Goal: Task Accomplishment & Management: Use online tool/utility

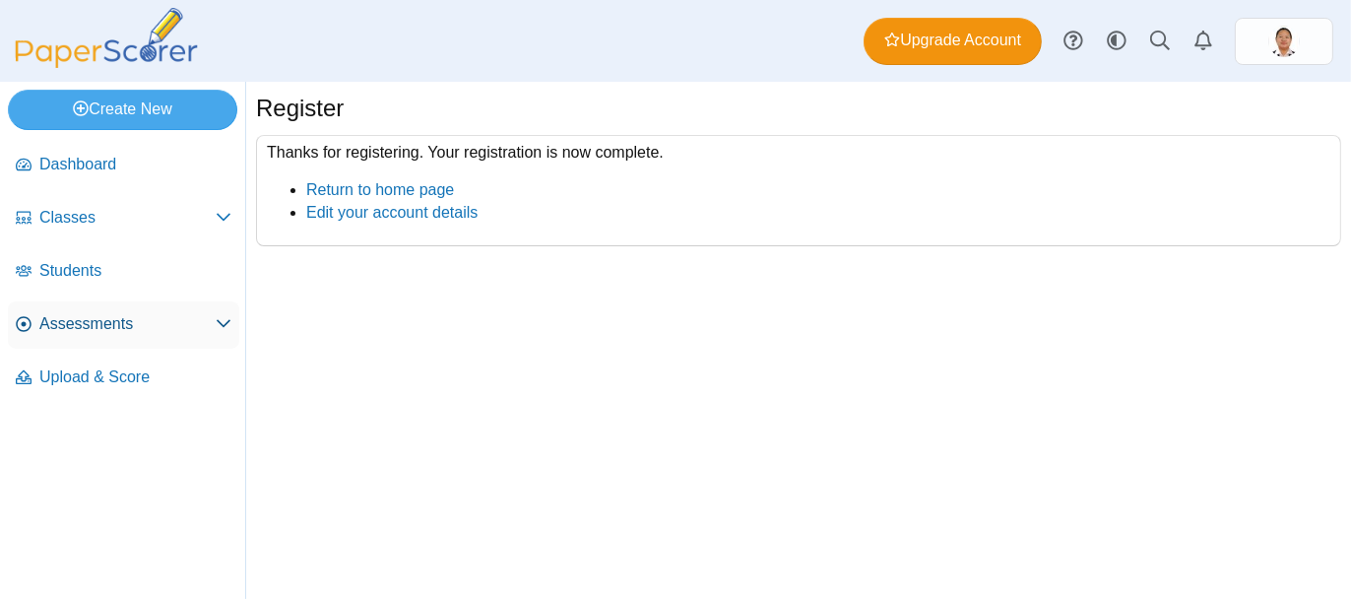
click at [79, 322] on span "Assessments" at bounding box center [127, 324] width 176 height 22
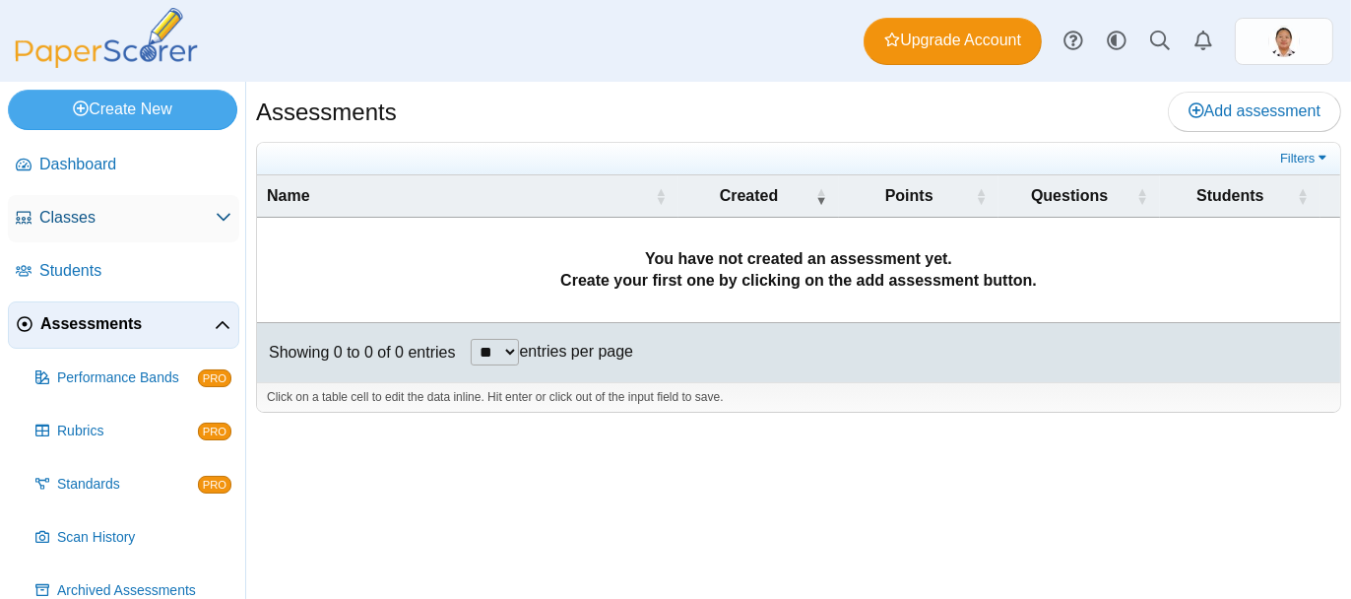
click at [87, 221] on span "Classes" at bounding box center [127, 218] width 176 height 22
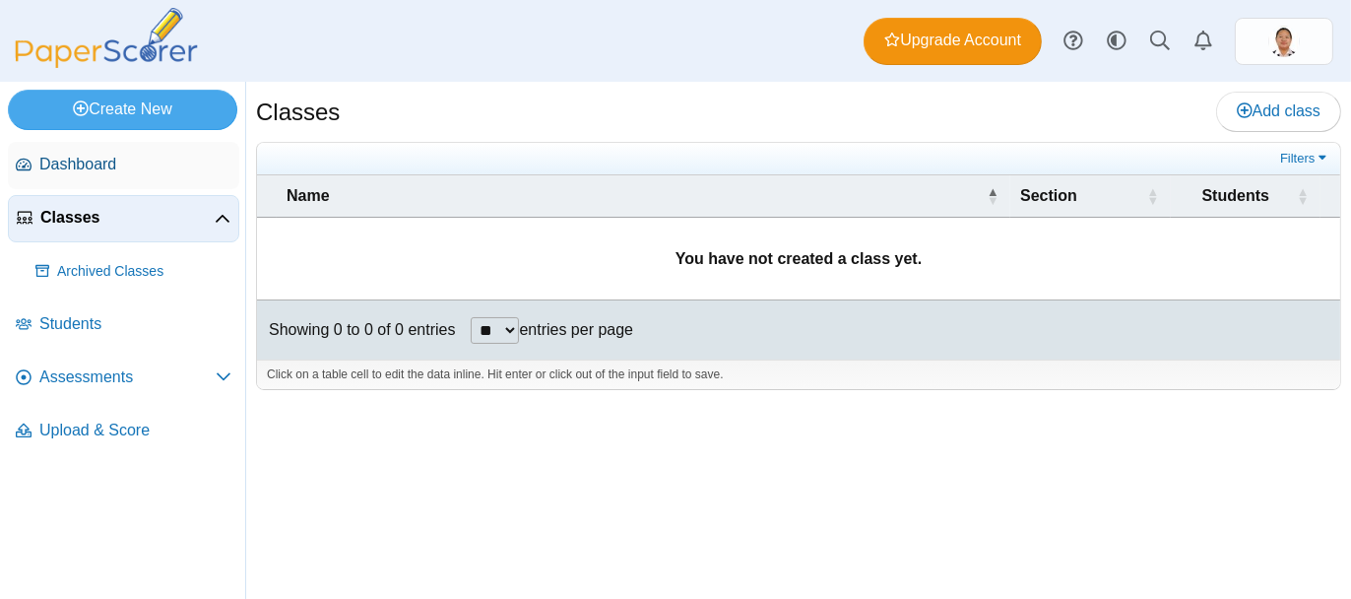
click at [87, 169] on span "Dashboard" at bounding box center [135, 165] width 192 height 22
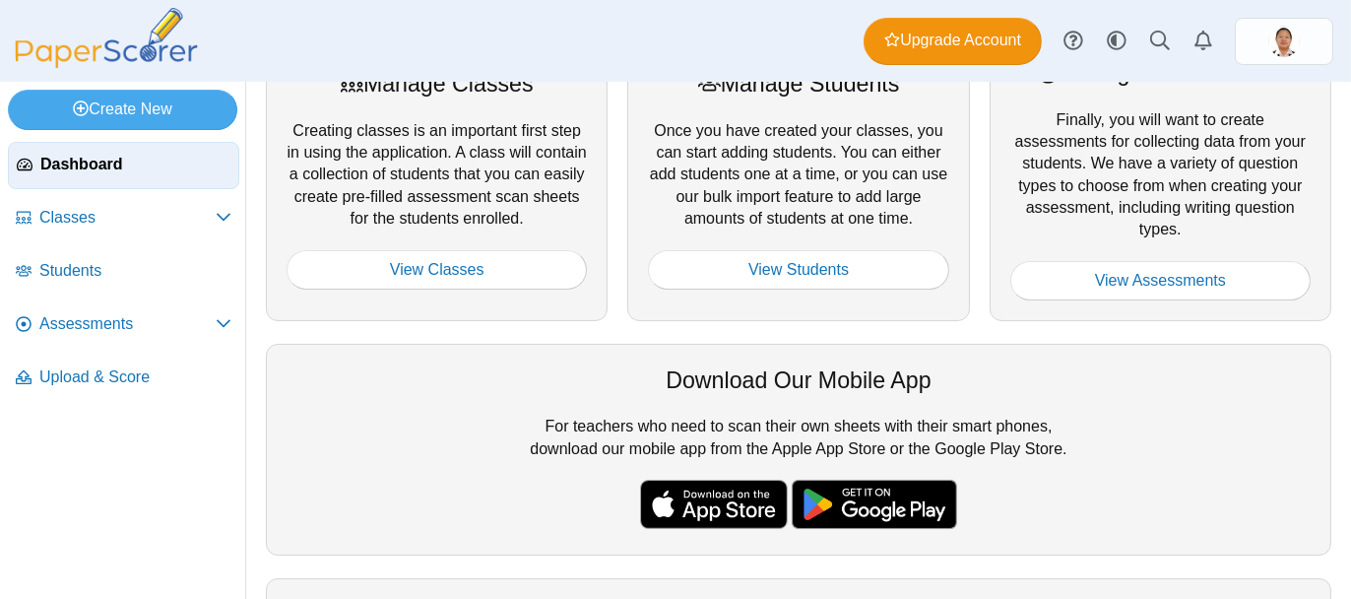
click at [1098, 265] on p "We know this took a minute for us to get multiple version support enabled here …" at bounding box center [1182, 265] width 254 height 195
click at [1084, 279] on p "We know this took a minute for us to get multiple version support enabled here …" at bounding box center [1182, 265] width 254 height 195
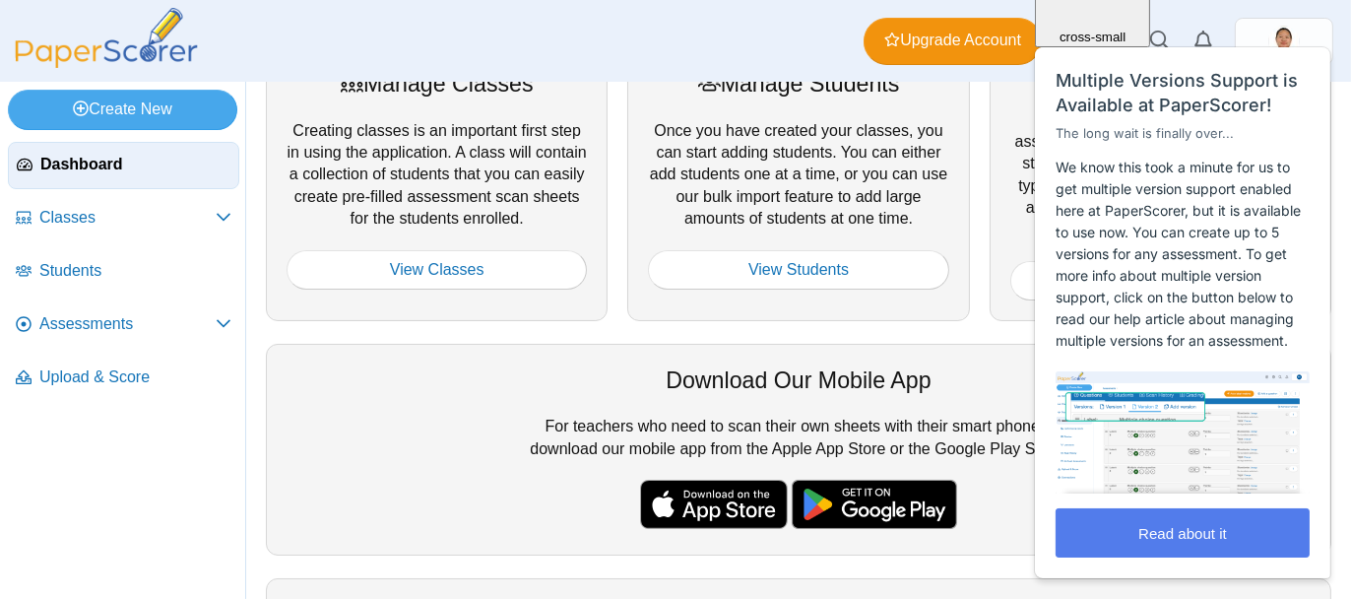
click at [817, 245] on div at bounding box center [798, 240] width 300 height 20
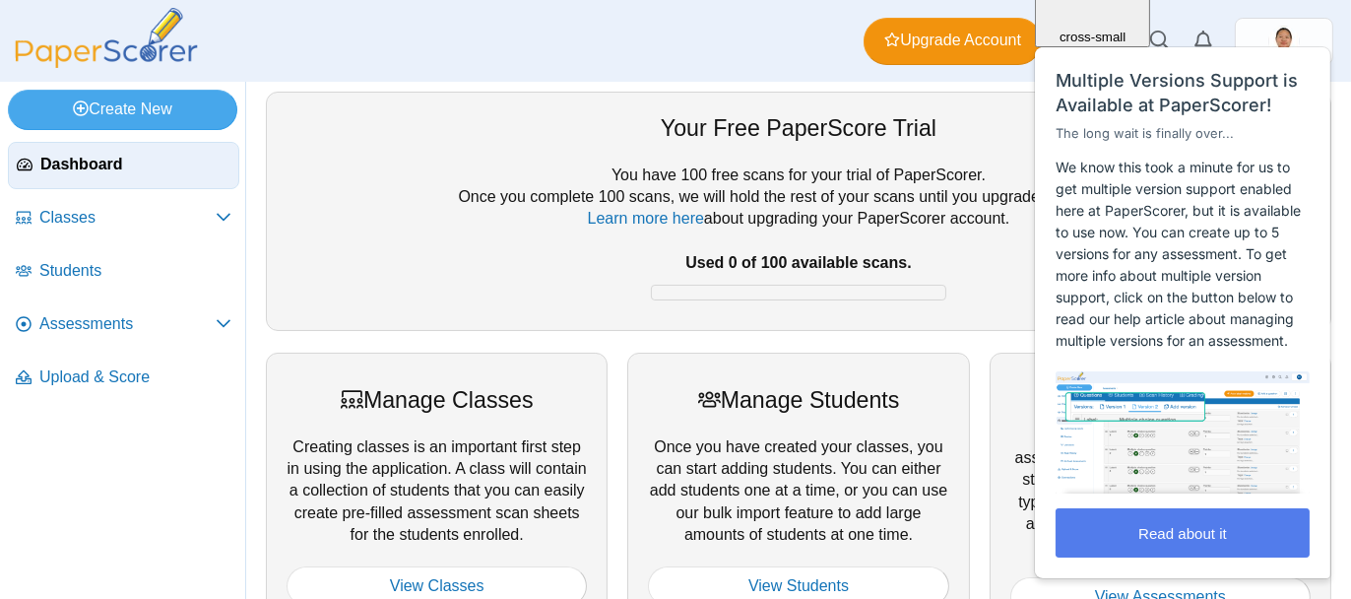
click at [735, 278] on div "You have 100 free scans for your trial of PaperScorer. Once you complete 100 sc…" at bounding box center [799, 237] width 1024 height 146
click at [998, 323] on div "Your Free PaperScore Trial You have 100 free scans for your trial of PaperScore…" at bounding box center [798, 211] width 1065 height 238
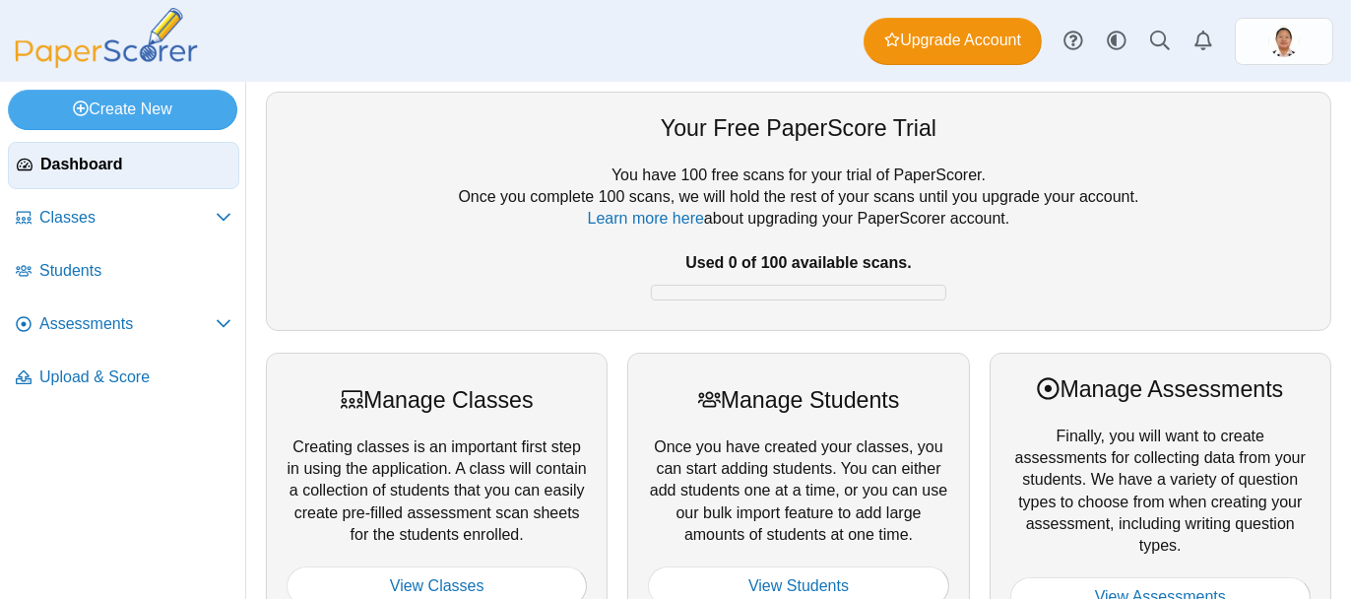
scroll to position [295, 0]
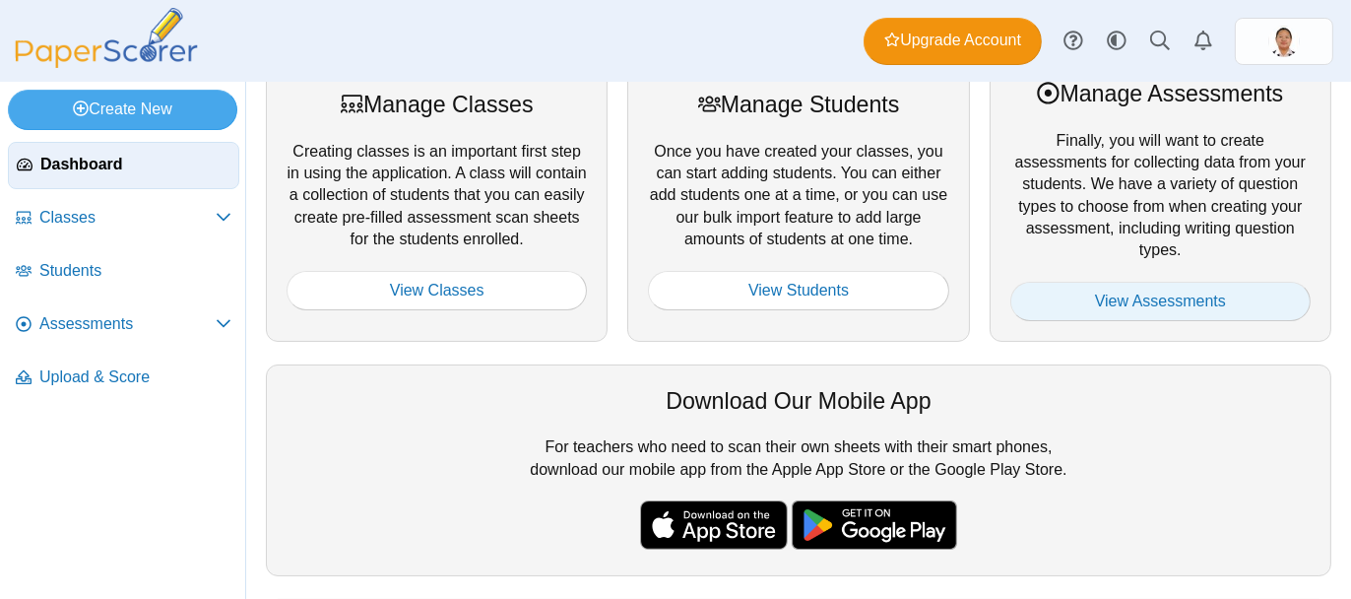
click at [1115, 298] on link "View Assessments" at bounding box center [1160, 301] width 300 height 39
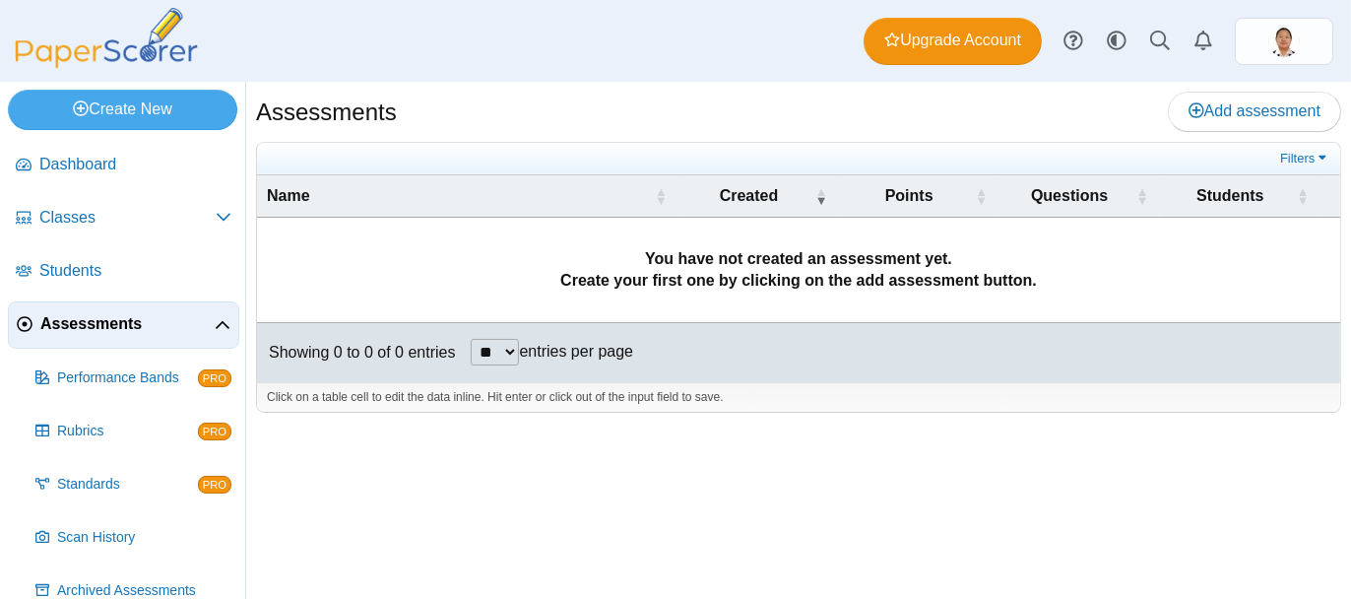
click at [504, 349] on select "** ** ** ***" at bounding box center [495, 352] width 48 height 27
click at [499, 353] on select "** ** ** ***" at bounding box center [495, 352] width 48 height 27
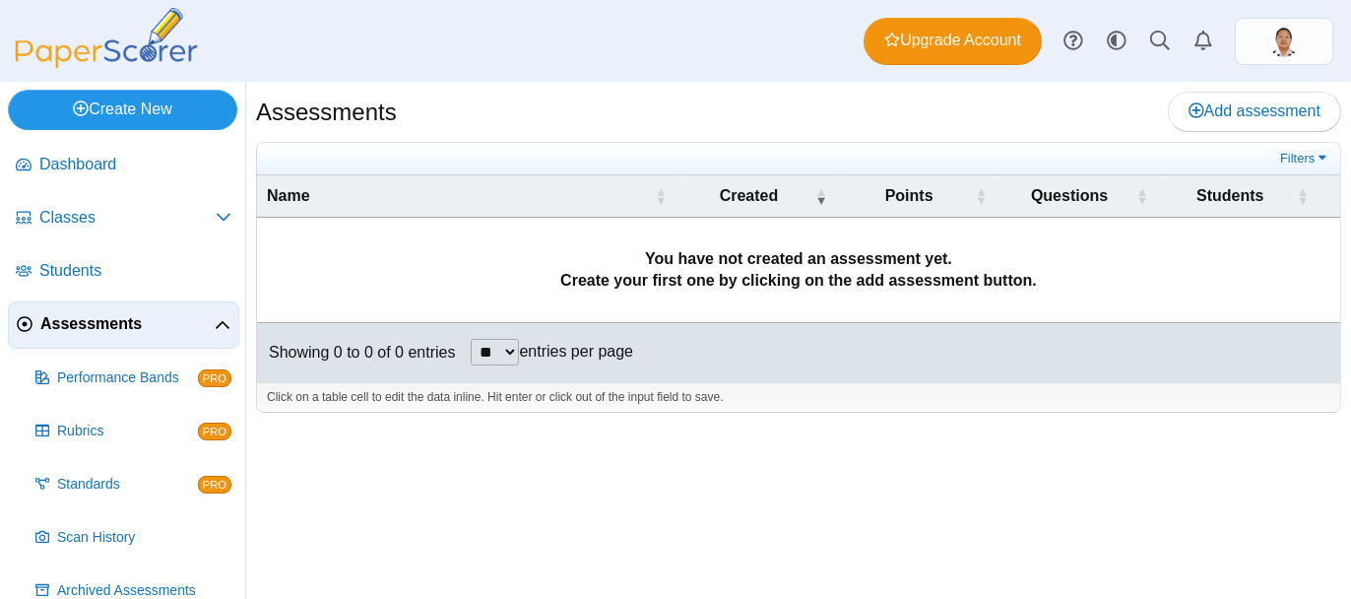
click at [95, 96] on link "Create New" at bounding box center [122, 109] width 229 height 39
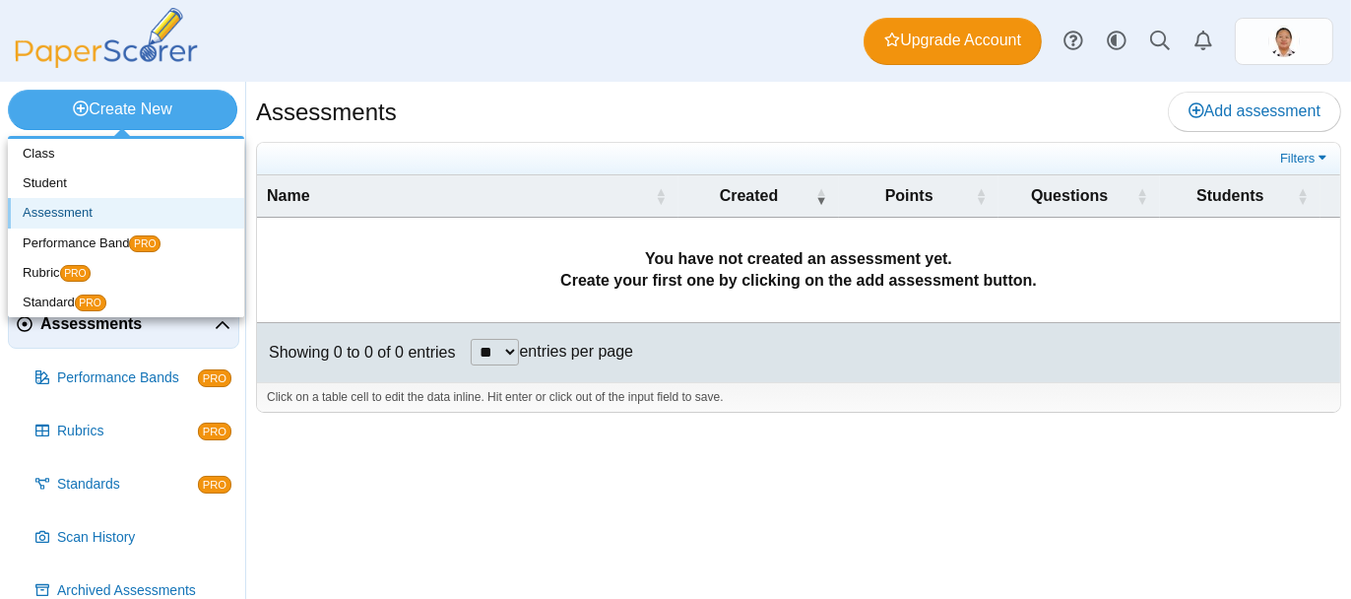
click at [113, 217] on link "Assessment" at bounding box center [126, 213] width 236 height 30
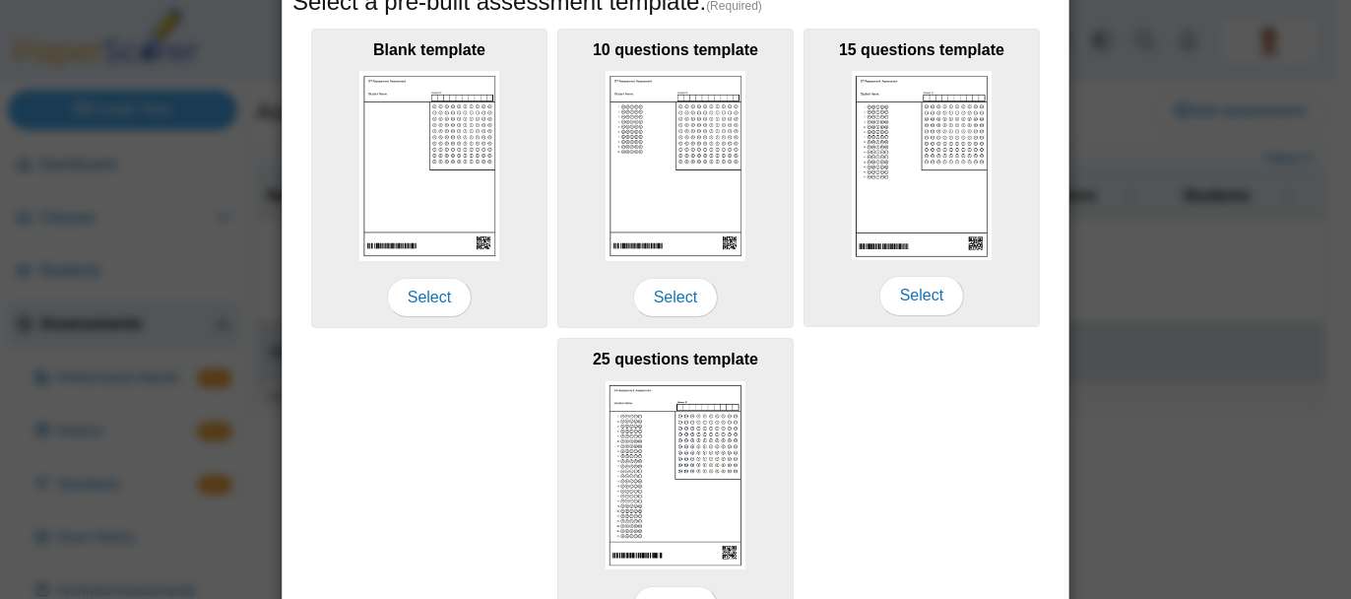
scroll to position [394, 0]
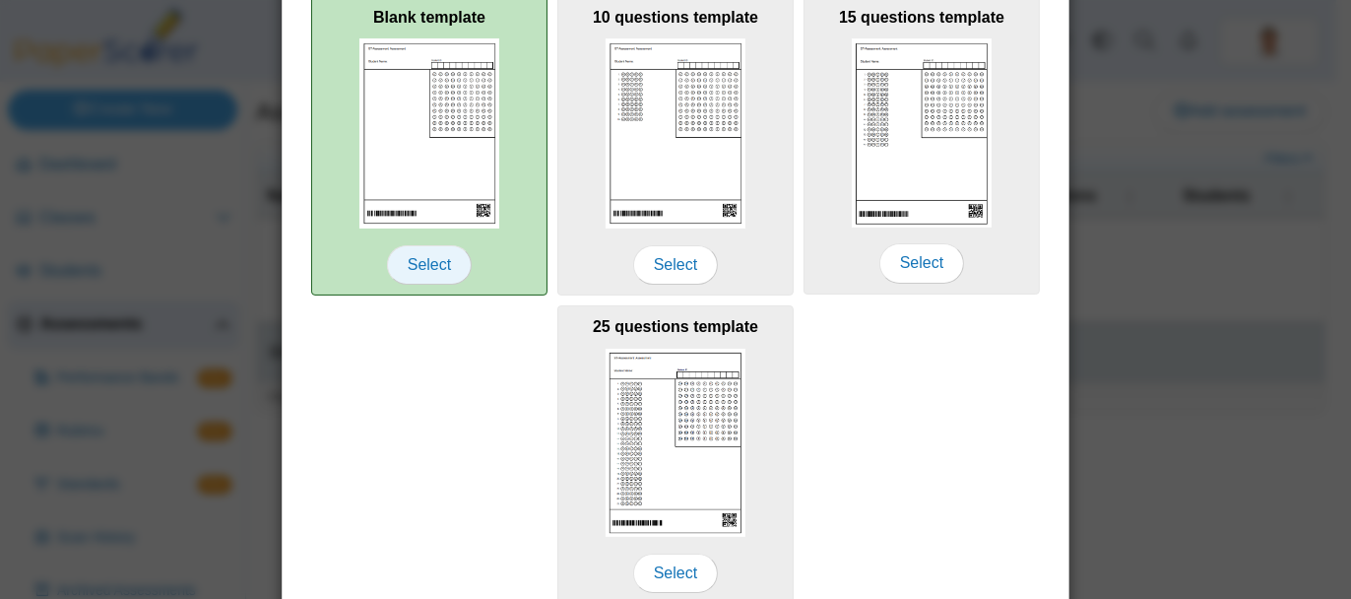
click at [421, 245] on span "Select" at bounding box center [429, 264] width 85 height 39
click at [445, 282] on span "Select" at bounding box center [429, 264] width 85 height 39
click at [436, 260] on span "Select" at bounding box center [429, 264] width 85 height 39
click at [416, 143] on img at bounding box center [429, 133] width 140 height 190
click at [406, 256] on span "Select" at bounding box center [429, 264] width 85 height 39
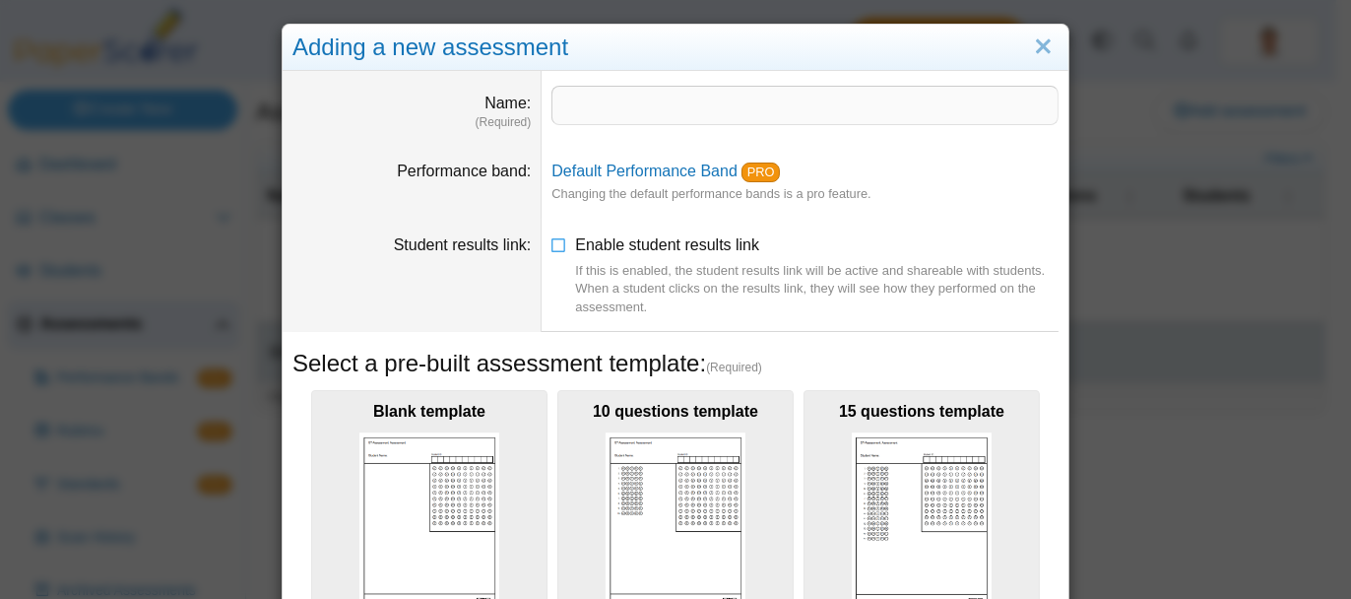
scroll to position [295, 0]
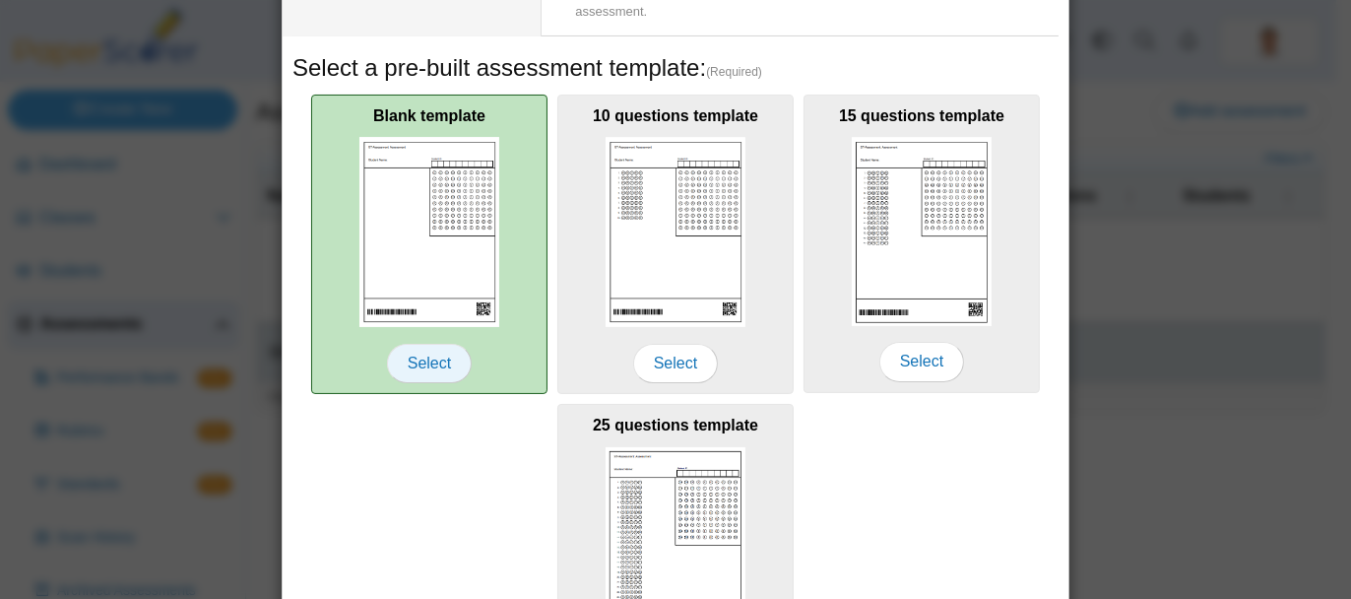
click at [432, 355] on span "Select" at bounding box center [429, 363] width 85 height 39
click at [449, 259] on img at bounding box center [429, 232] width 140 height 190
click at [448, 259] on img at bounding box center [429, 232] width 140 height 190
click at [426, 363] on span "Select" at bounding box center [429, 363] width 85 height 39
click at [432, 212] on img at bounding box center [429, 232] width 140 height 190
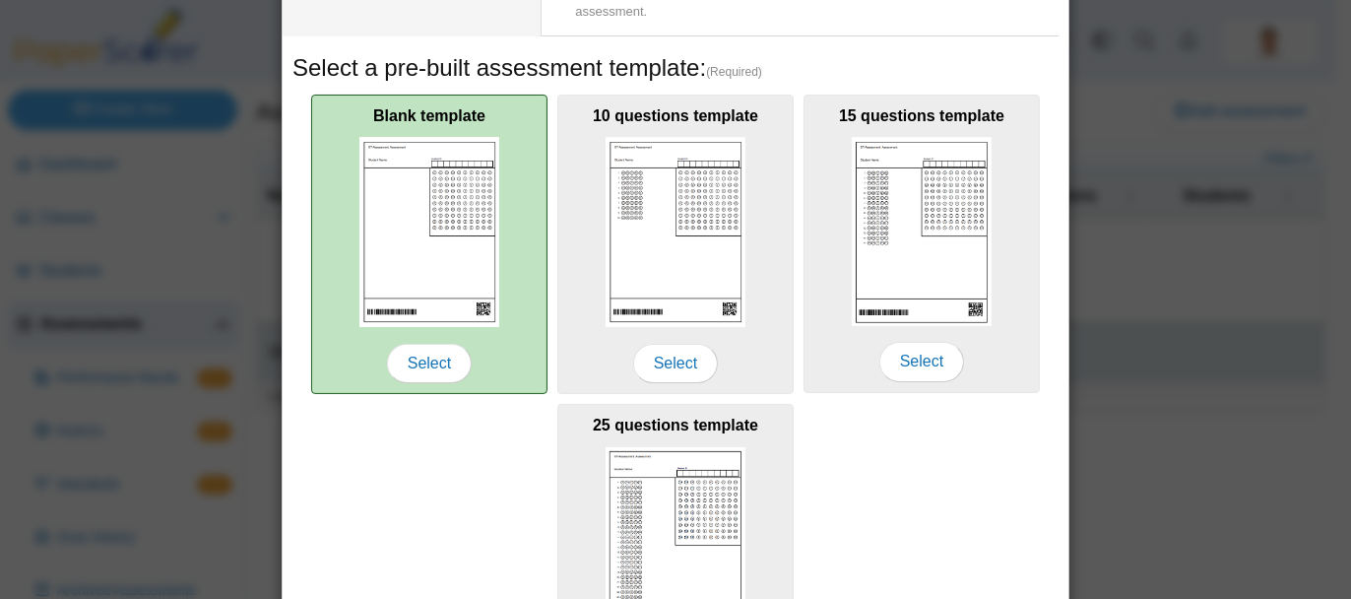
click at [433, 123] on b "Blank template" at bounding box center [429, 115] width 112 height 17
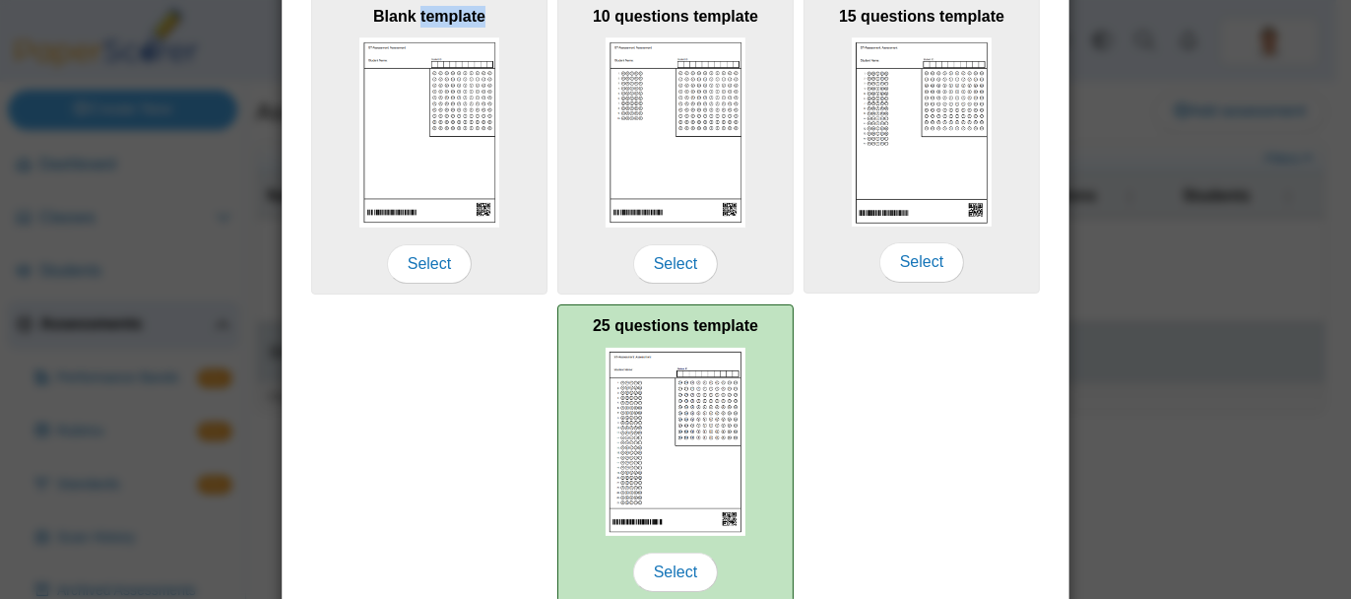
scroll to position [475, 0]
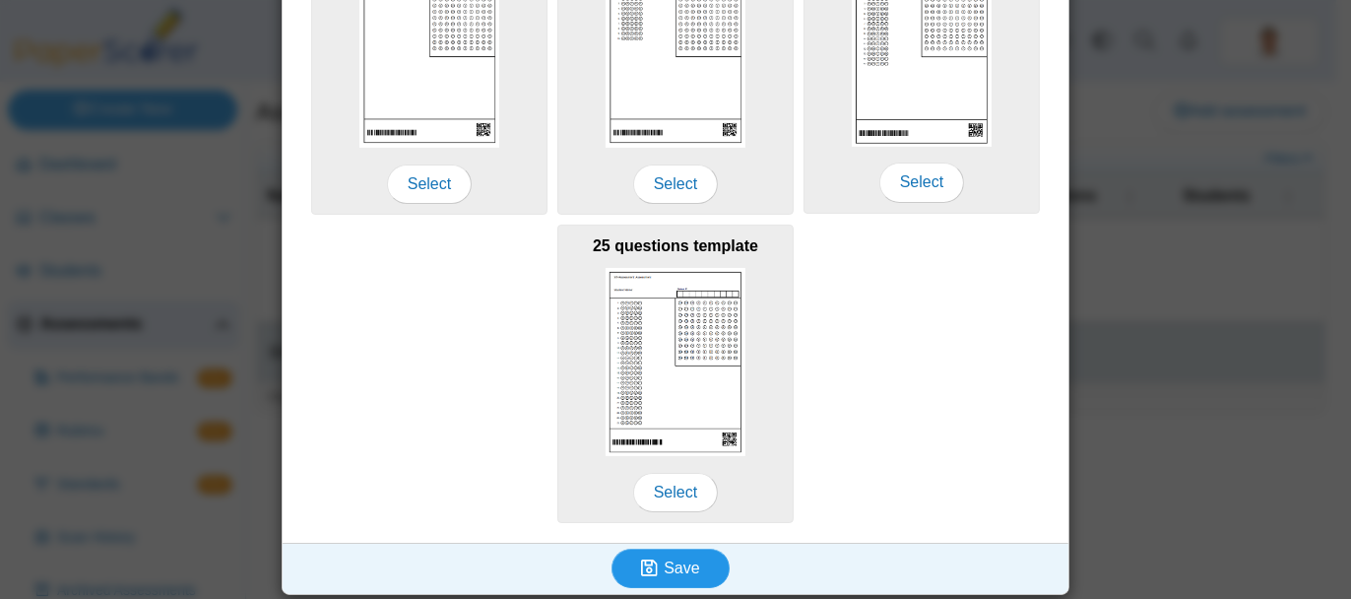
click at [647, 567] on icon "submit" at bounding box center [649, 567] width 17 height 19
type input "**********"
click at [682, 559] on span "Save" at bounding box center [681, 567] width 35 height 17
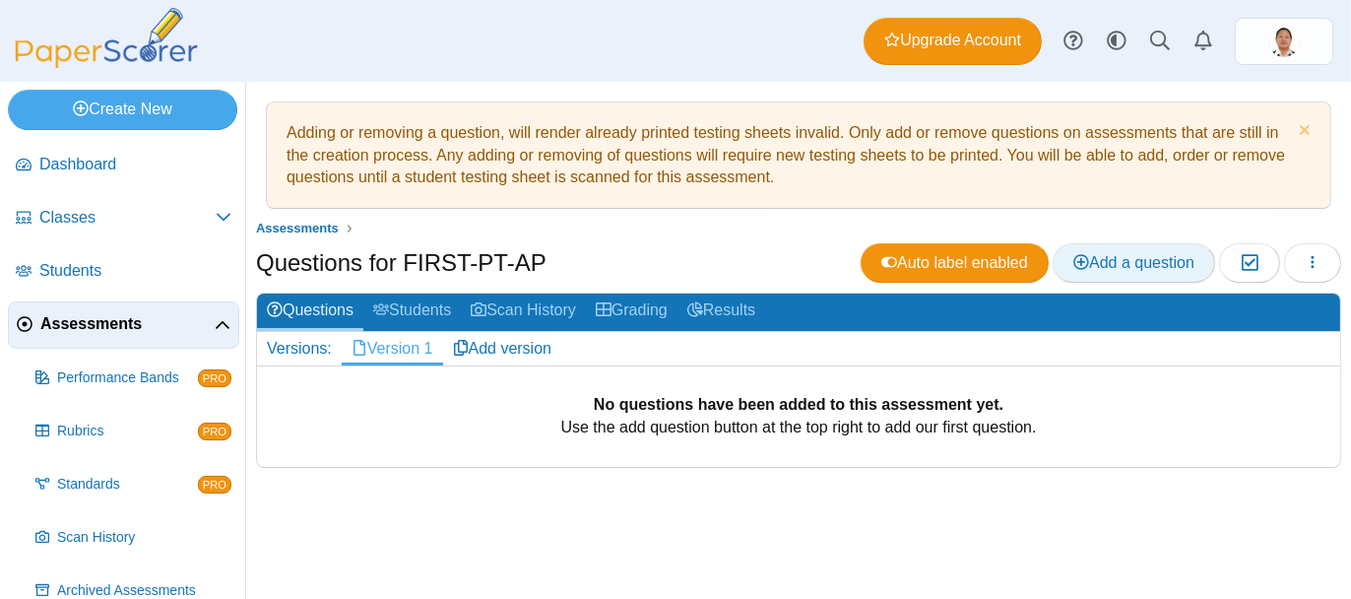
click at [1183, 258] on span "Add a question" at bounding box center [1133, 262] width 121 height 17
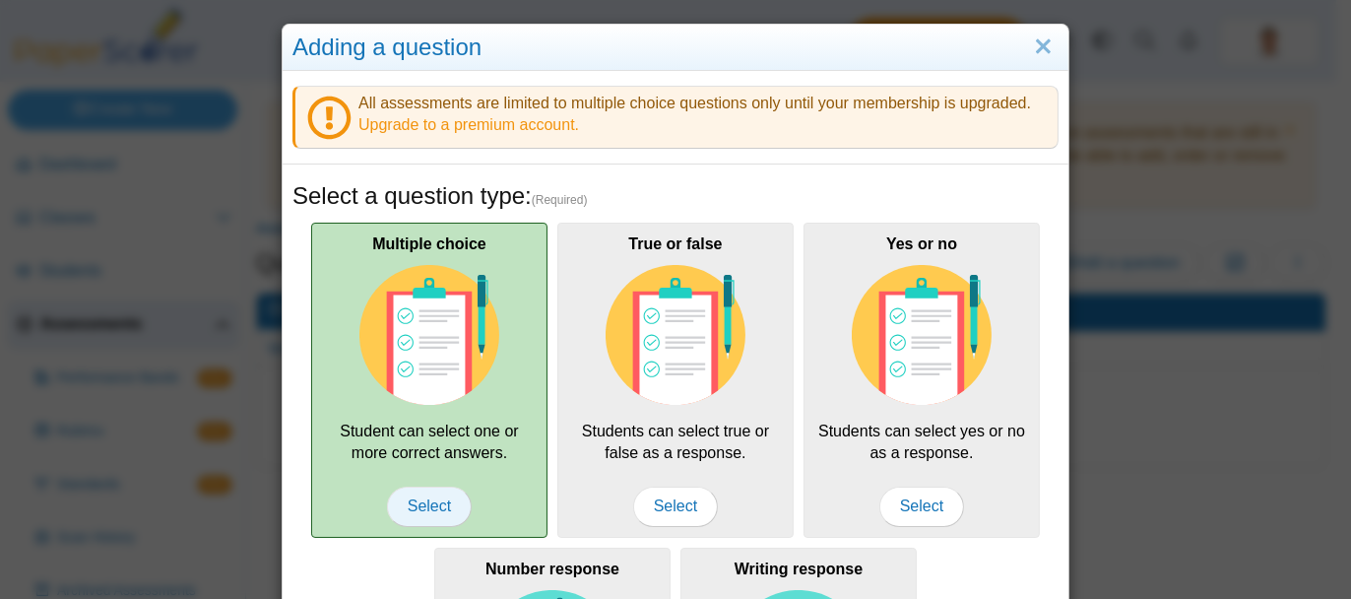
click at [438, 501] on span "Select" at bounding box center [429, 505] width 85 height 39
click at [433, 501] on span "Select" at bounding box center [429, 505] width 85 height 39
click at [440, 408] on div "Multiple choice Student can select one or more correct answers. Select" at bounding box center [429, 380] width 236 height 315
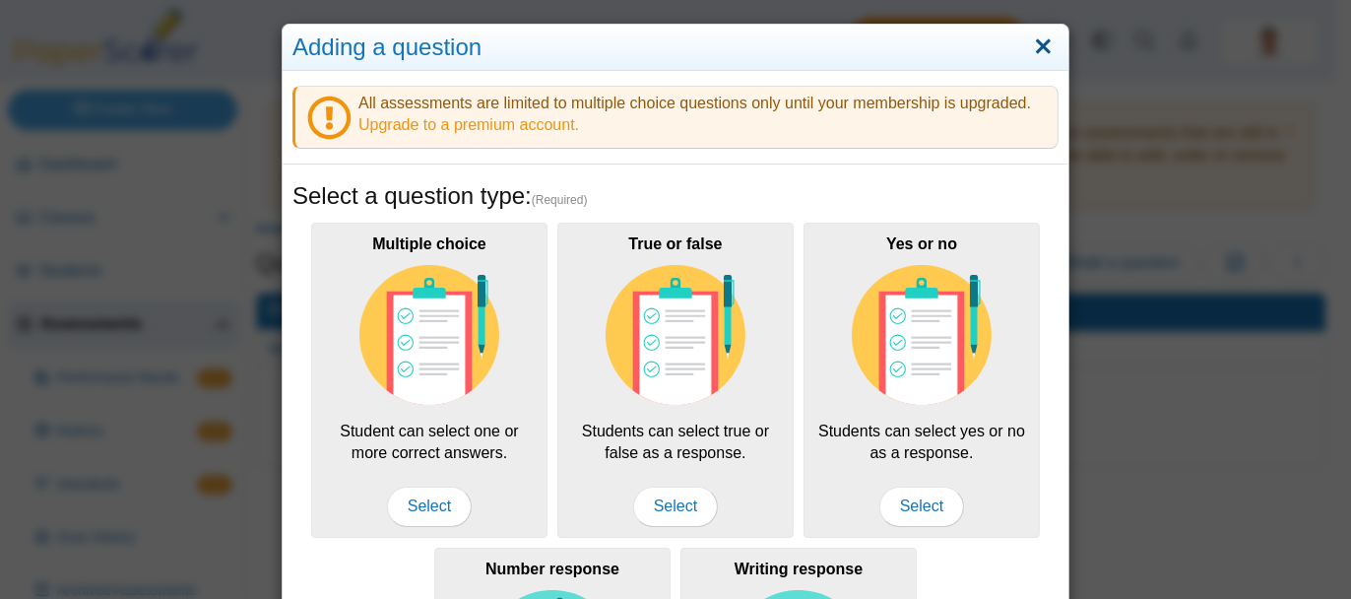
click at [1031, 41] on link "Close" at bounding box center [1043, 47] width 31 height 33
